Goal: Task Accomplishment & Management: Complete application form

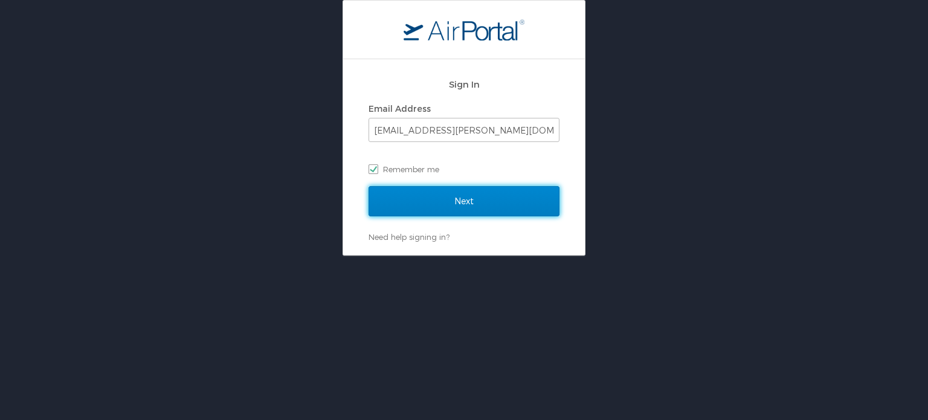
click at [464, 189] on input "Next" at bounding box center [464, 201] width 191 height 30
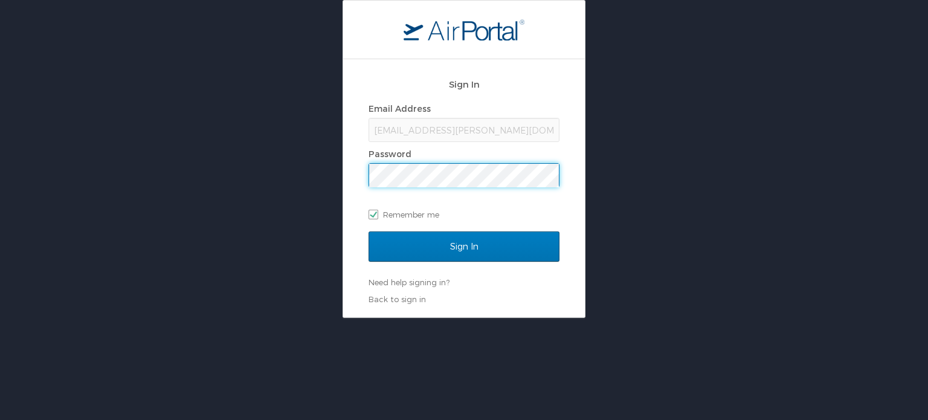
click at [369, 231] on input "Sign In" at bounding box center [464, 246] width 191 height 30
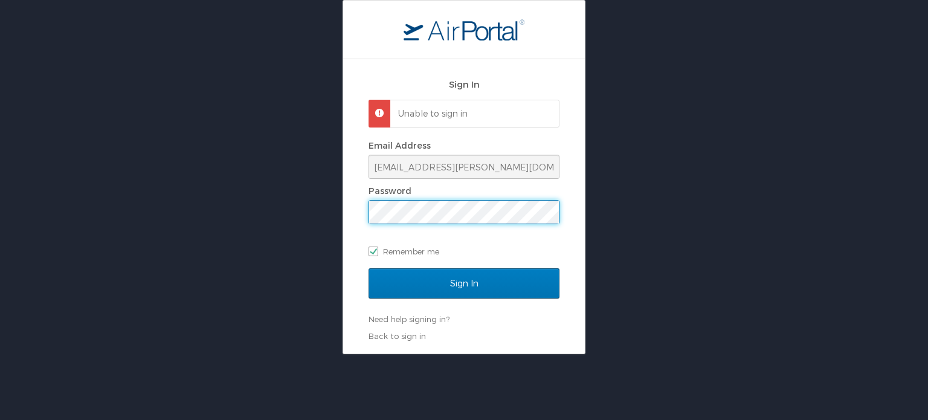
click at [369, 268] on input "Sign In" at bounding box center [464, 283] width 191 height 30
